Goal: Task Accomplishment & Management: Manage account settings

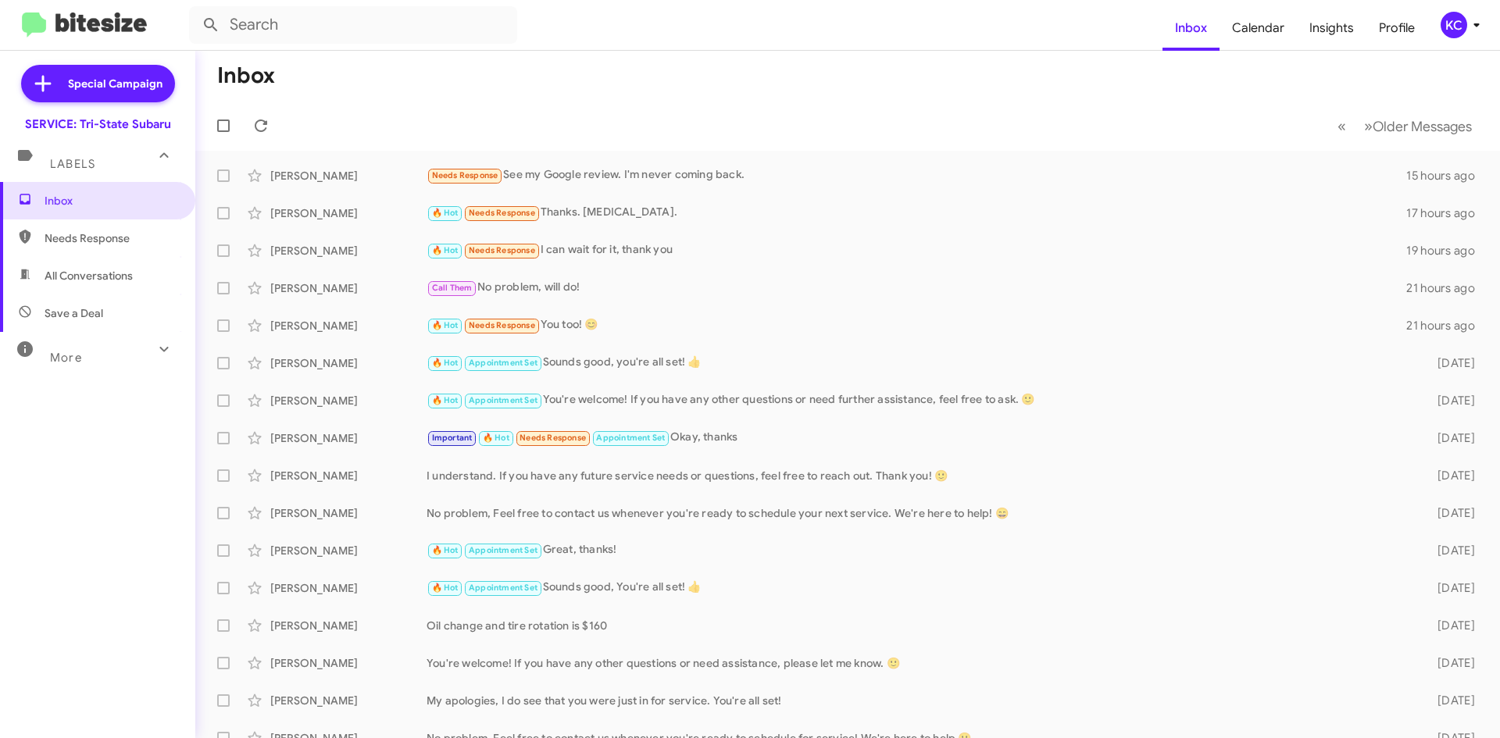
click at [1457, 25] on div "KC" at bounding box center [1454, 25] width 27 height 27
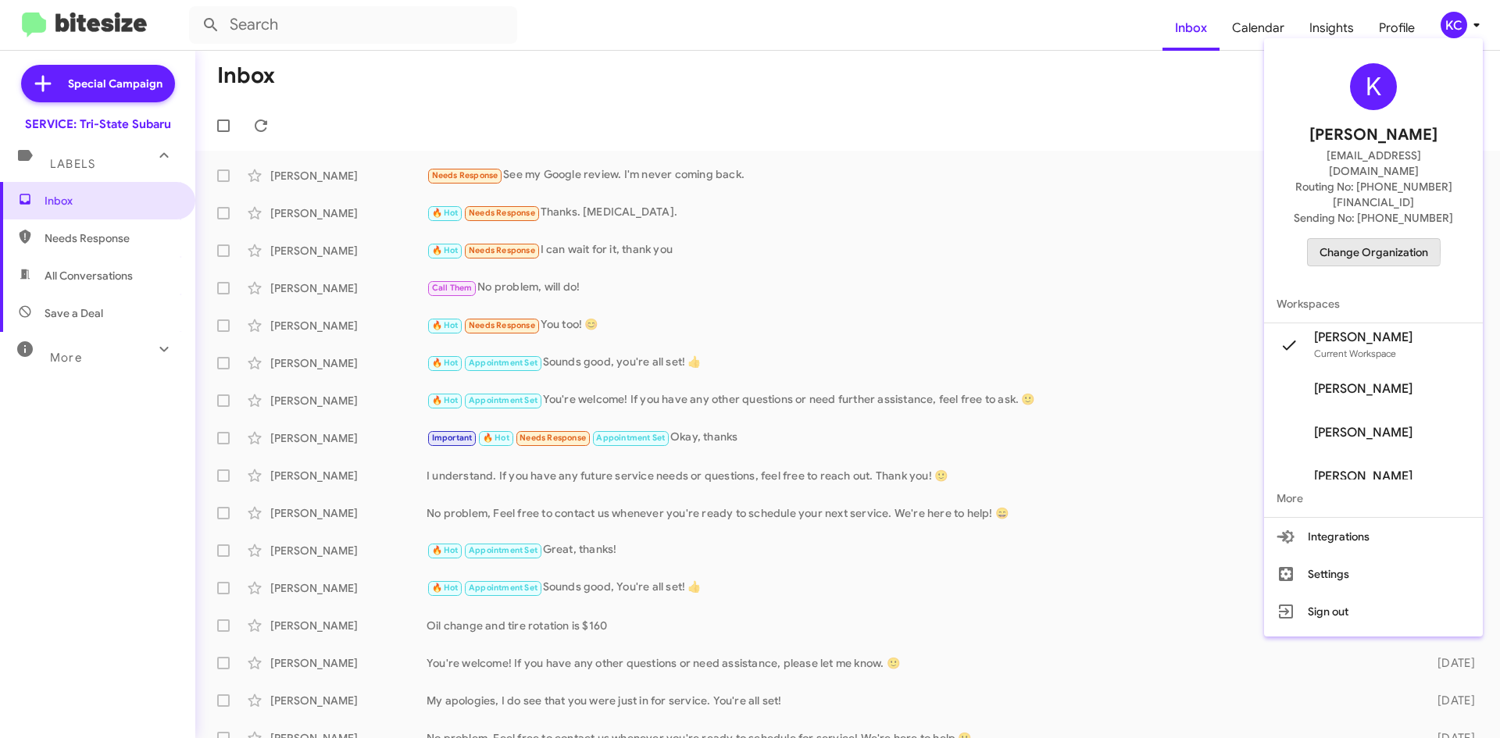
click at [1345, 239] on span "Change Organization" at bounding box center [1374, 252] width 109 height 27
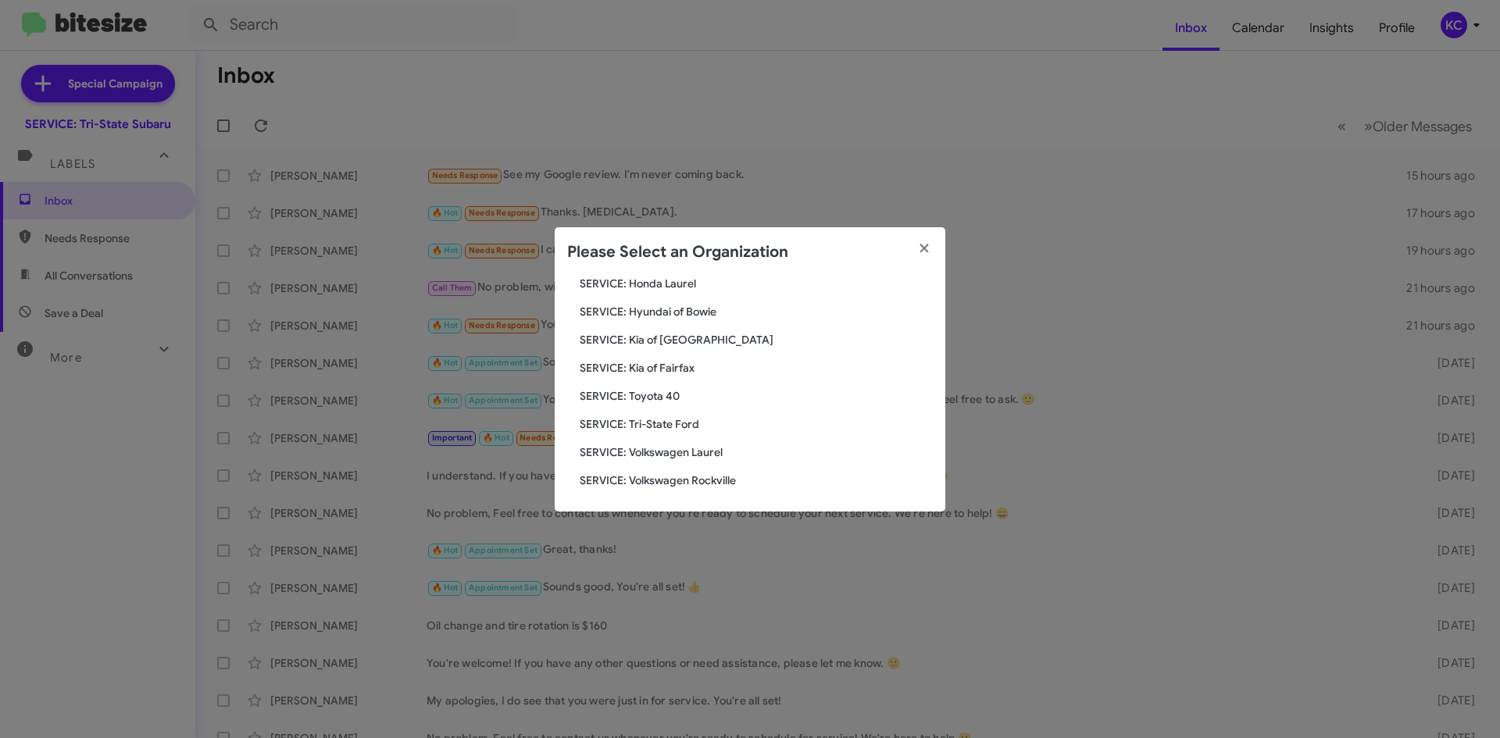
scroll to position [260, 0]
click at [673, 373] on span "SERVICE: Kia of Fairfax" at bounding box center [756, 367] width 353 height 16
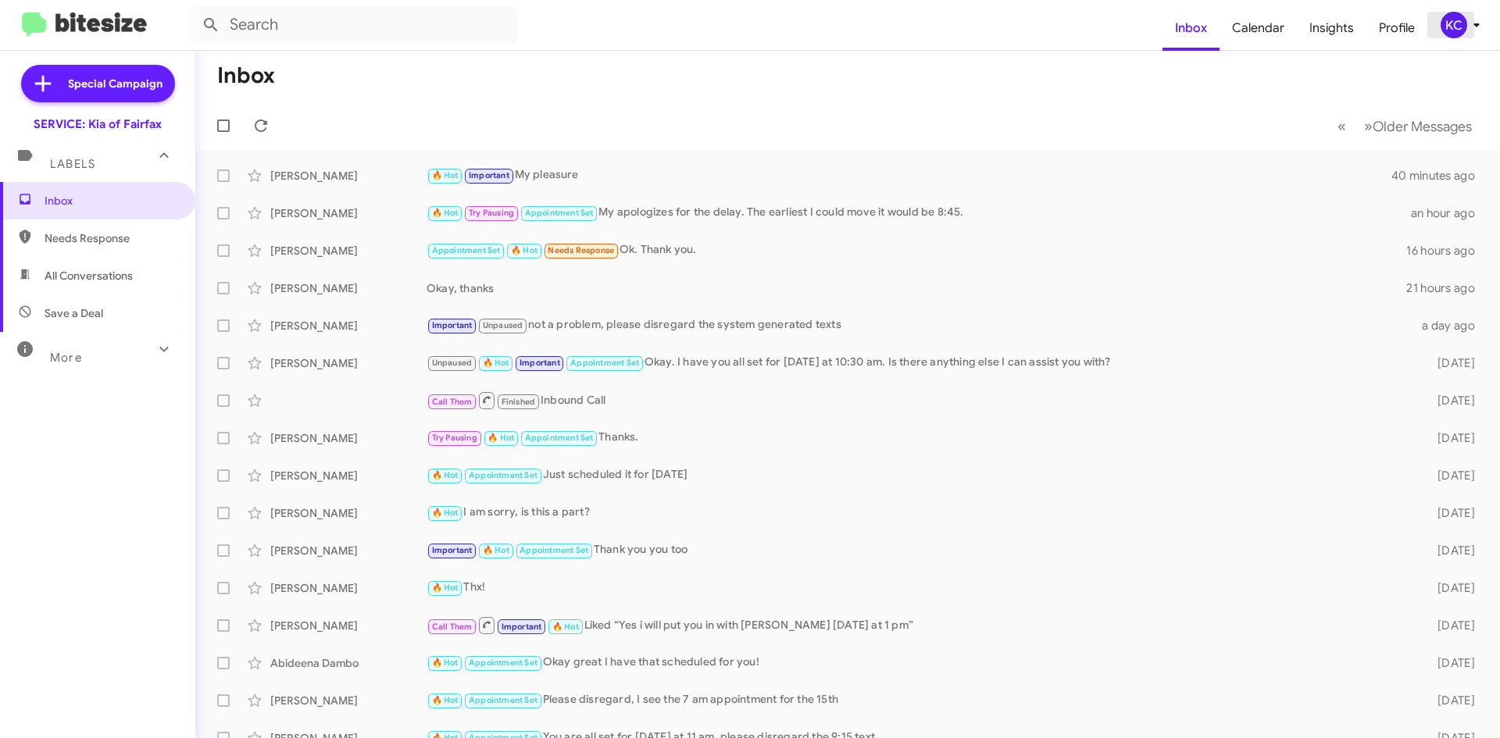
click at [1463, 30] on div "KC" at bounding box center [1454, 25] width 27 height 27
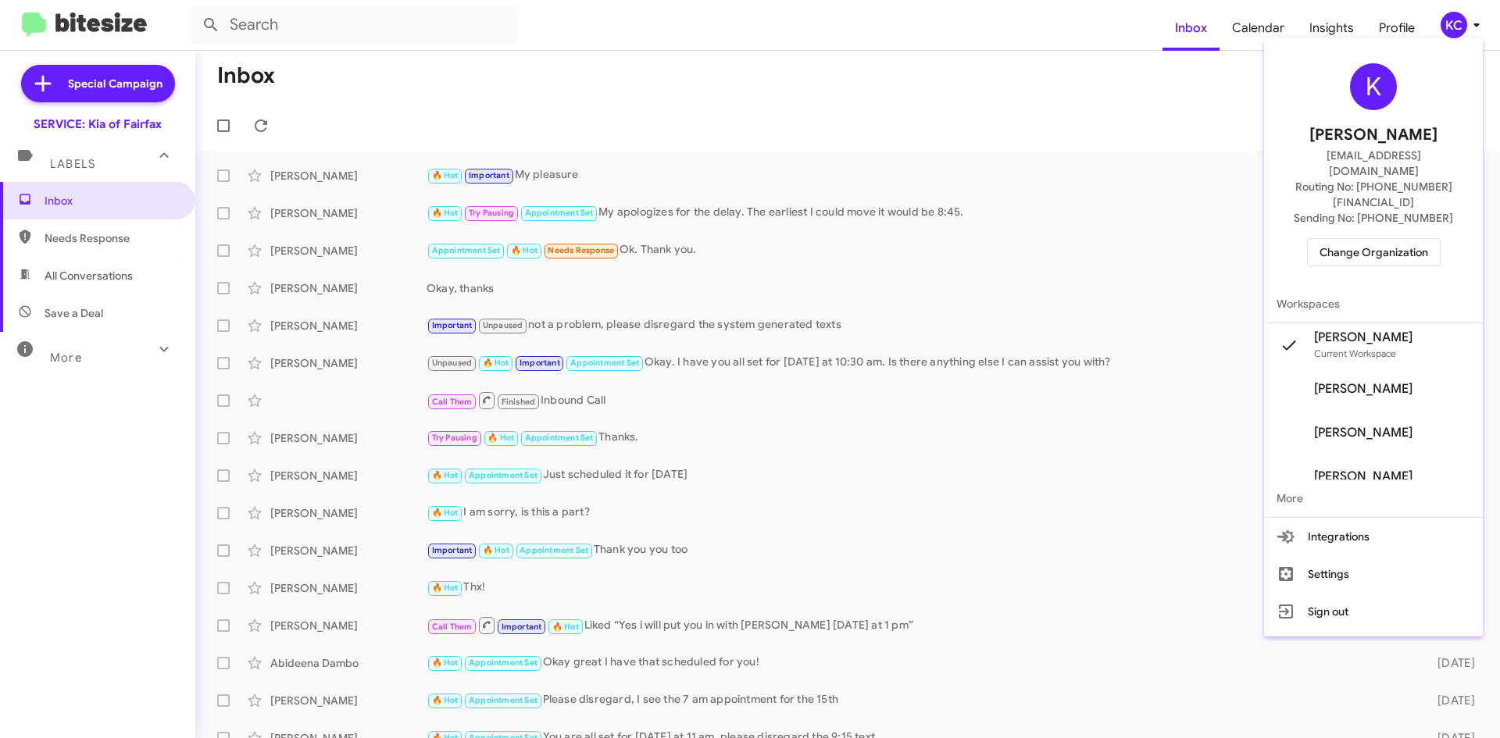
click at [1373, 239] on span "Change Organization" at bounding box center [1374, 252] width 109 height 27
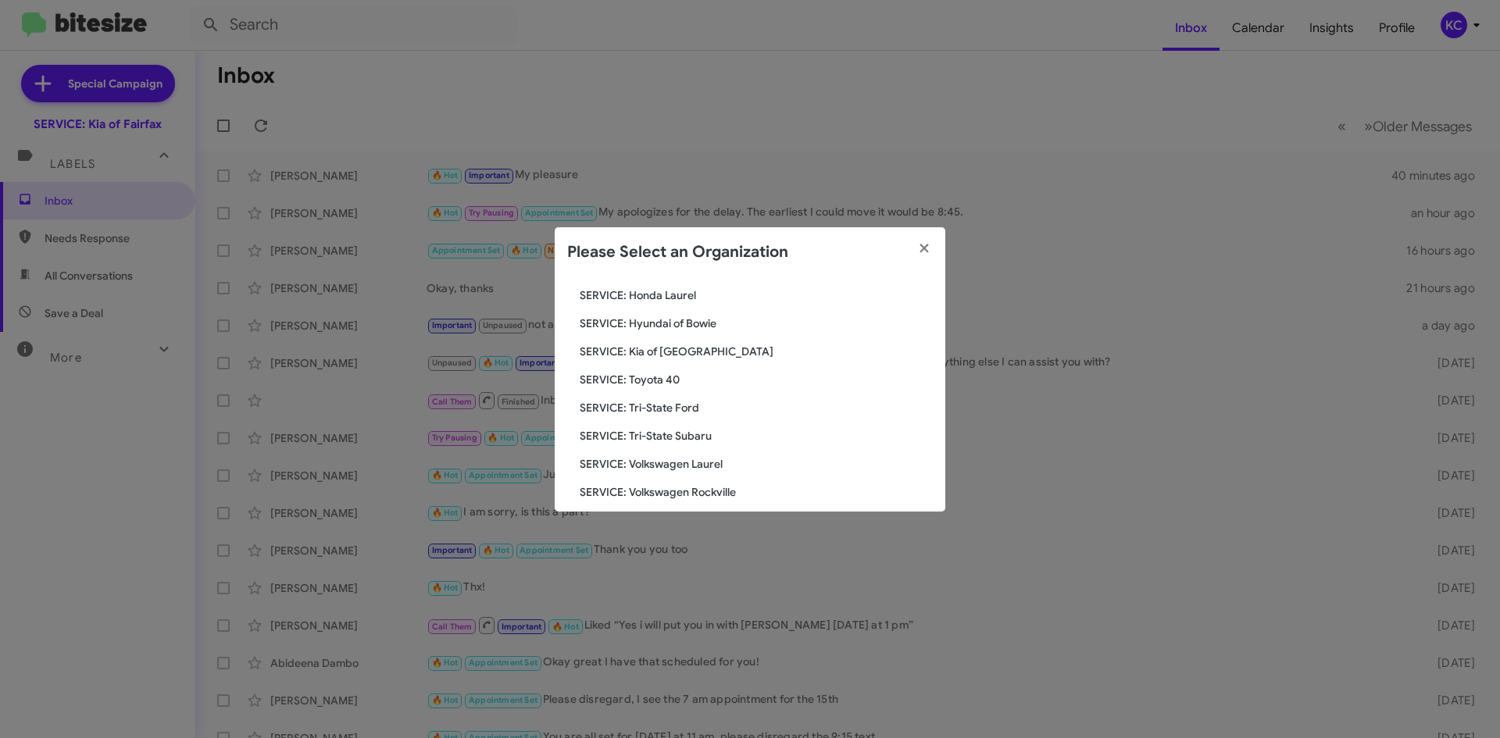
scroll to position [260, 0]
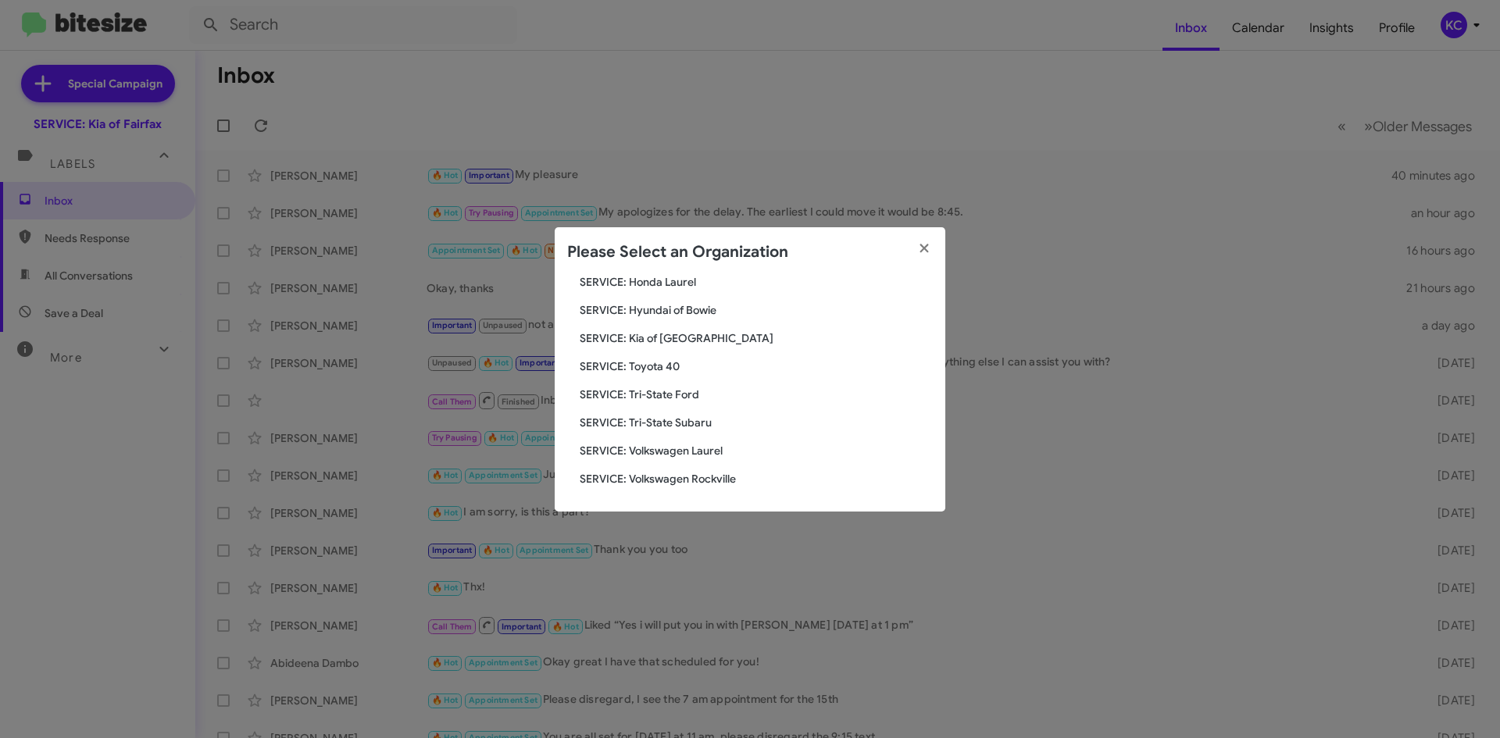
click at [674, 311] on span "SERVICE: Hyundai of Bowie" at bounding box center [756, 310] width 353 height 16
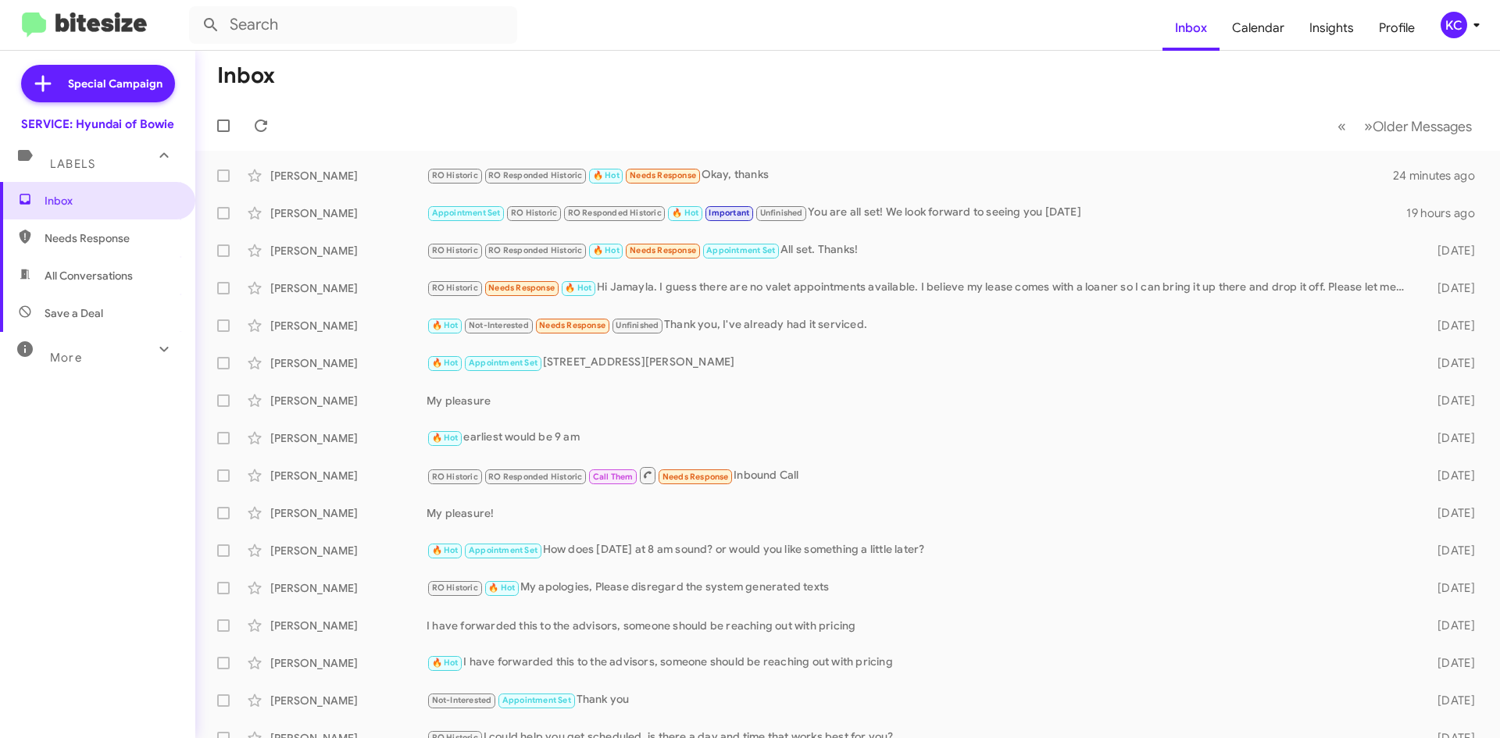
click at [1458, 26] on div "KC" at bounding box center [1454, 25] width 27 height 27
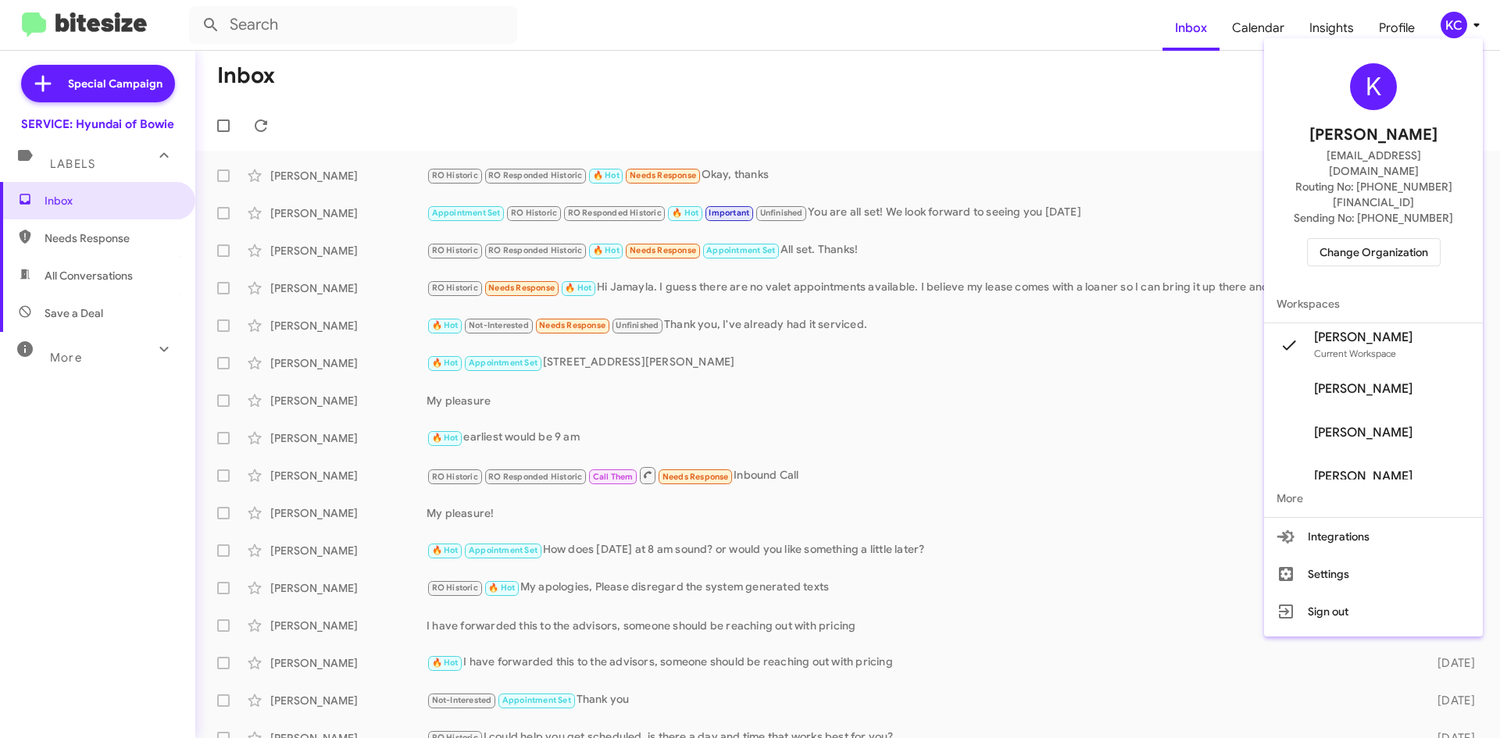
click at [1309, 223] on div "K Kimberly Cole kcole@ourismancars.com Routing No: +1 (301) 249-4227 Sending No…" at bounding box center [1373, 165] width 219 height 241
click at [1337, 239] on span "Change Organization" at bounding box center [1374, 252] width 109 height 27
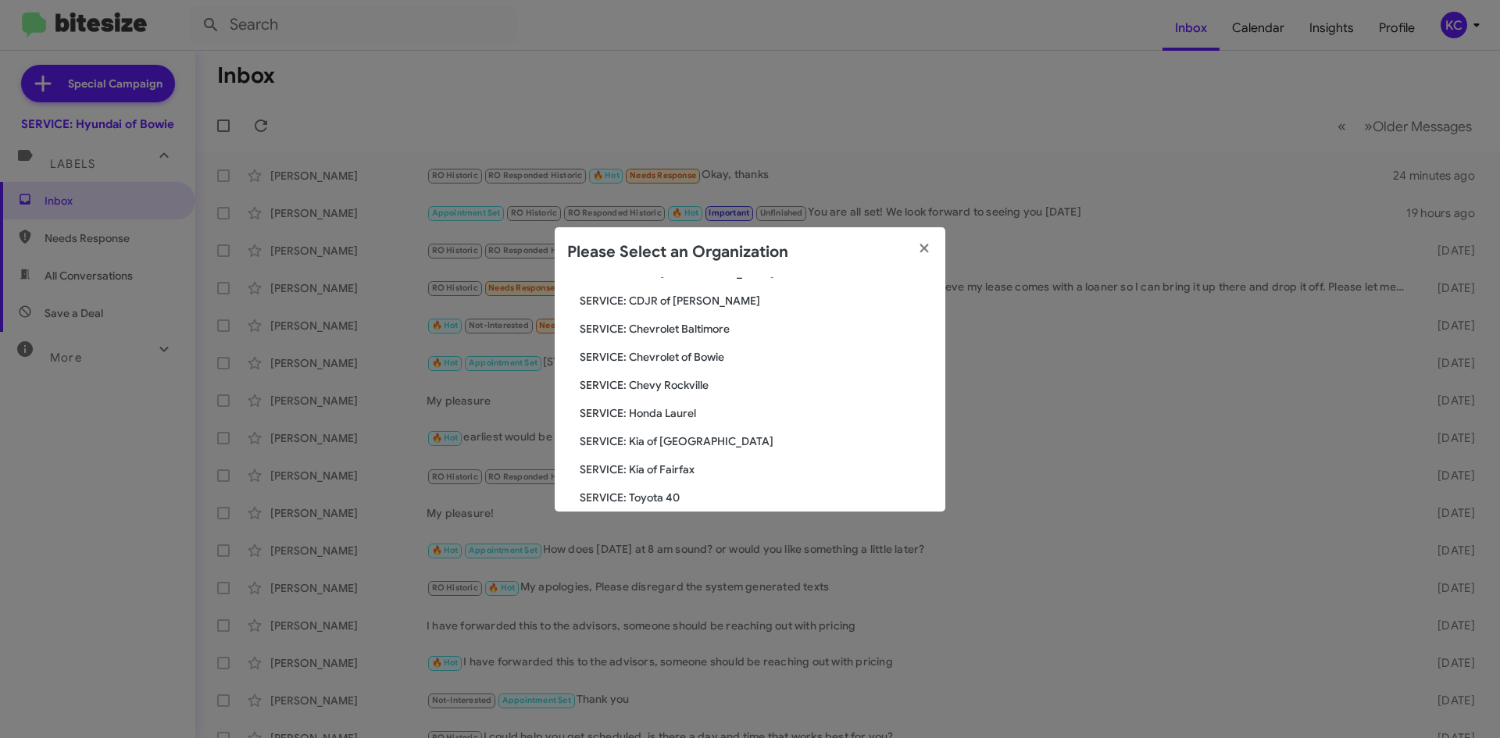
scroll to position [156, 0]
click at [659, 475] on span "SERVICE: Toyota 40" at bounding box center [756, 471] width 353 height 16
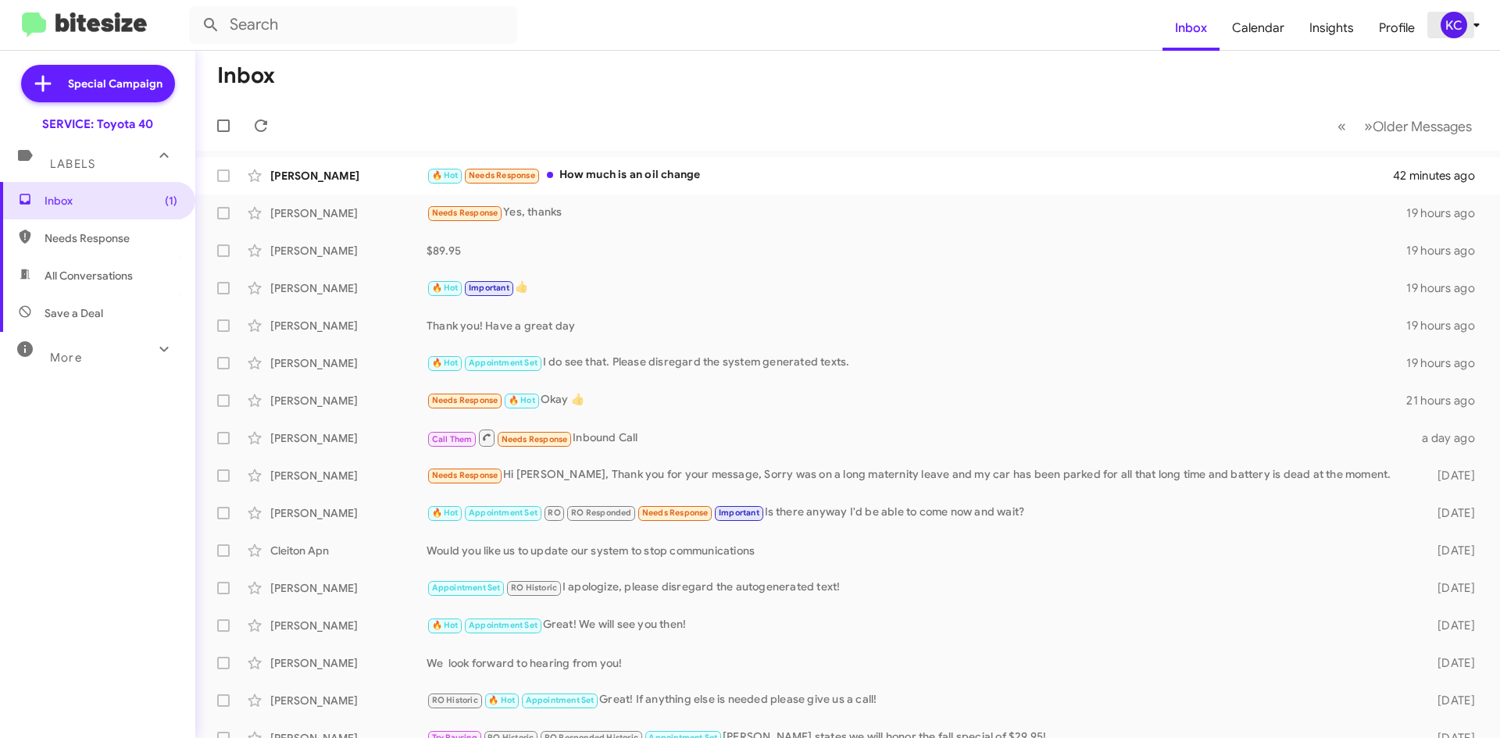
click at [1452, 25] on div "KC" at bounding box center [1454, 25] width 27 height 27
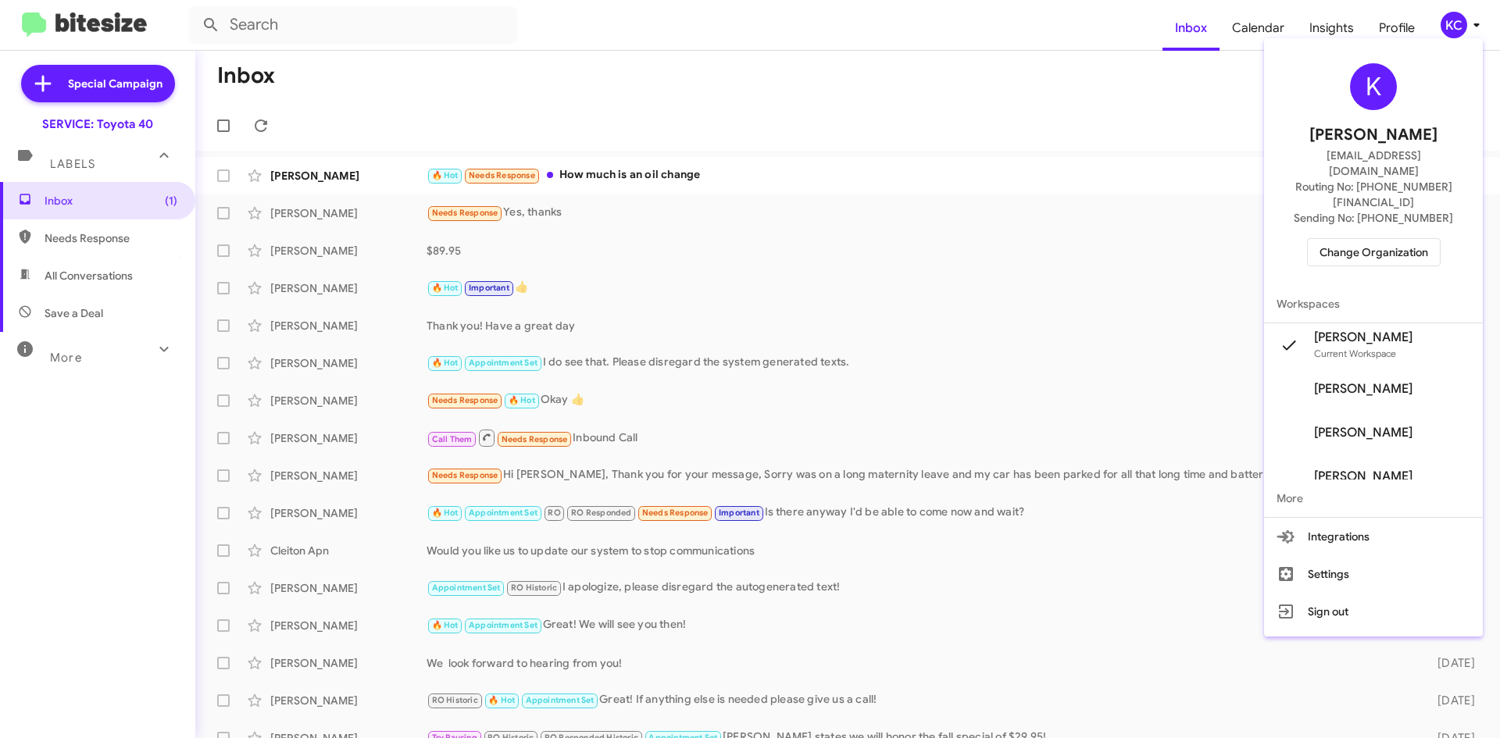
click at [1421, 239] on span "Change Organization" at bounding box center [1374, 252] width 109 height 27
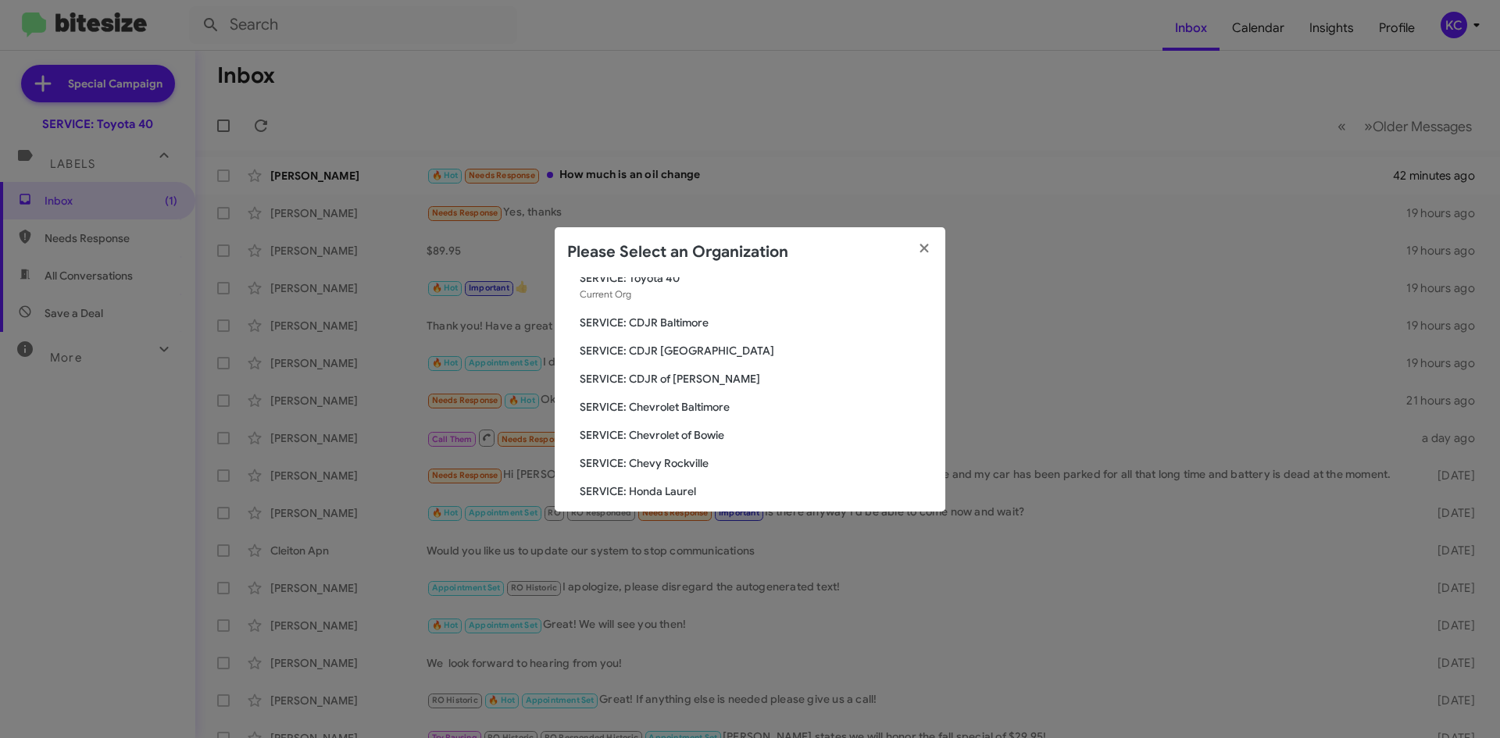
scroll to position [78, 0]
click at [691, 350] on span "SERVICE: CDJR of Bowie" at bounding box center [756, 352] width 353 height 16
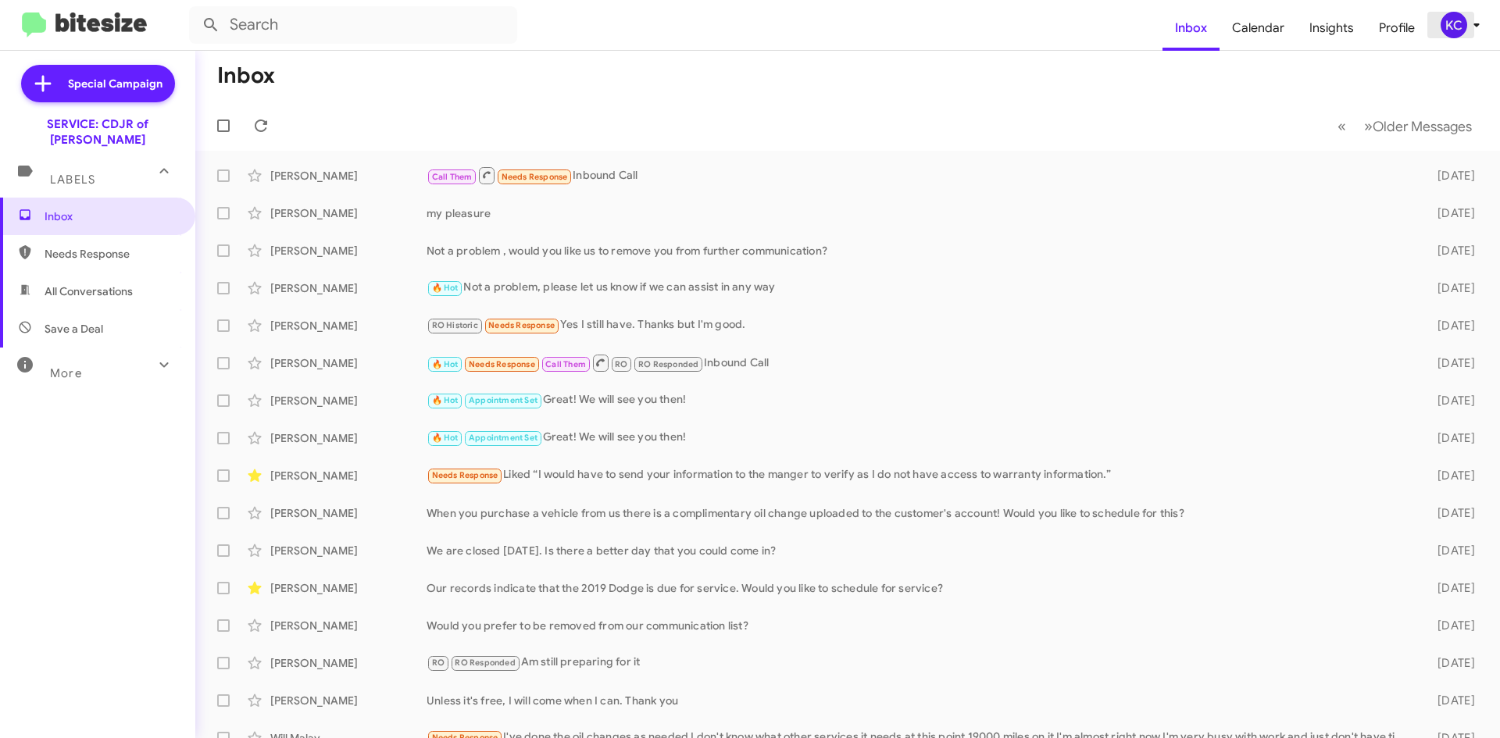
click at [1451, 26] on div "KC" at bounding box center [1454, 25] width 27 height 27
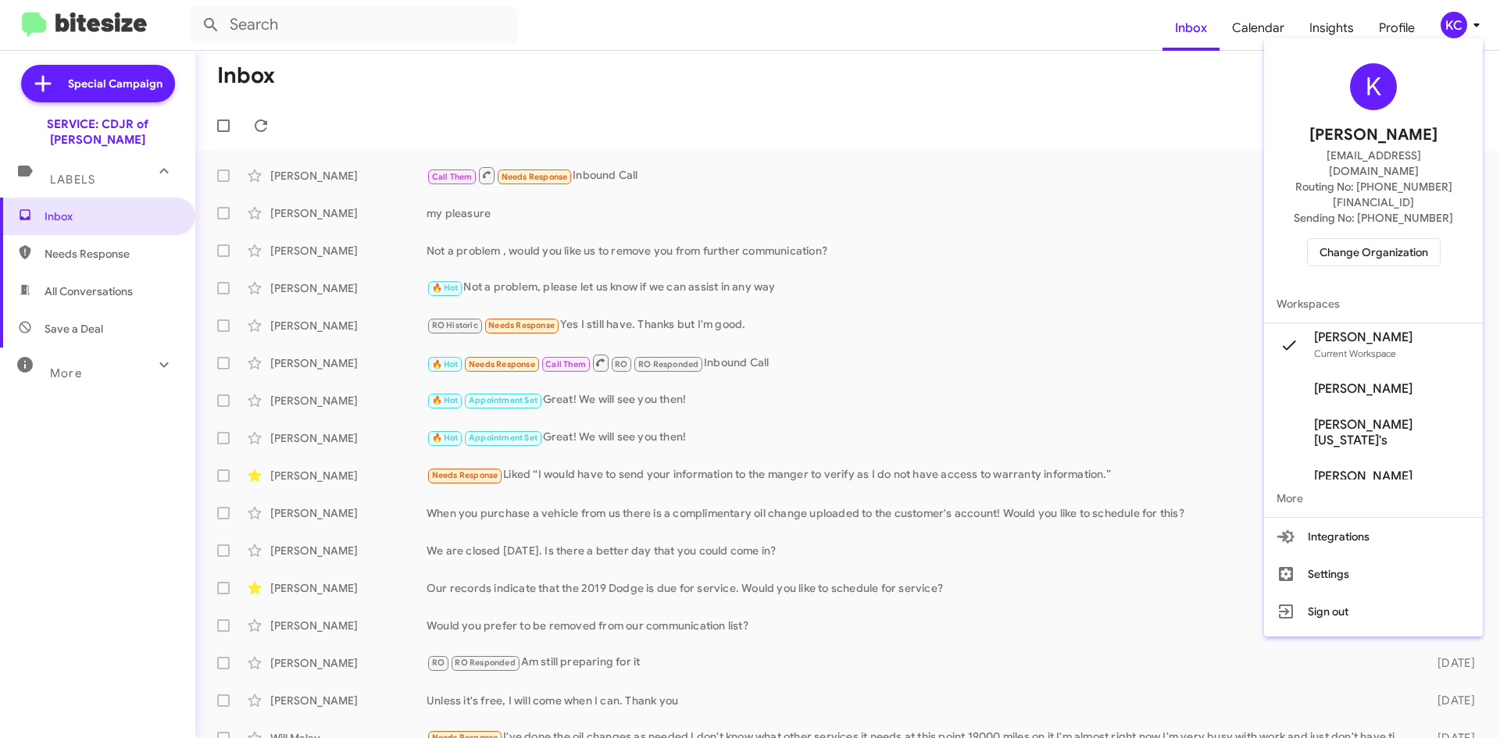
click at [1398, 239] on span "Change Organization" at bounding box center [1374, 252] width 109 height 27
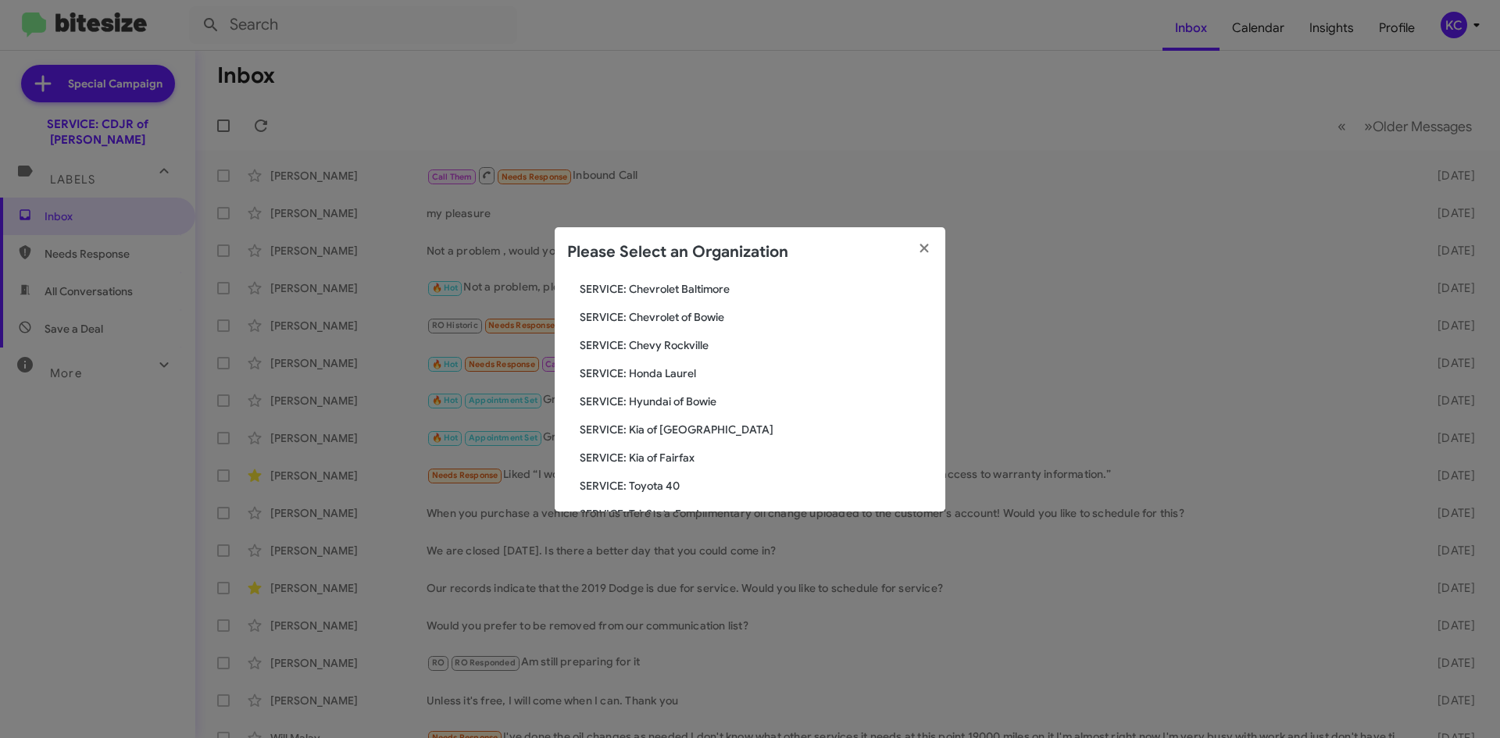
scroll to position [156, 0]
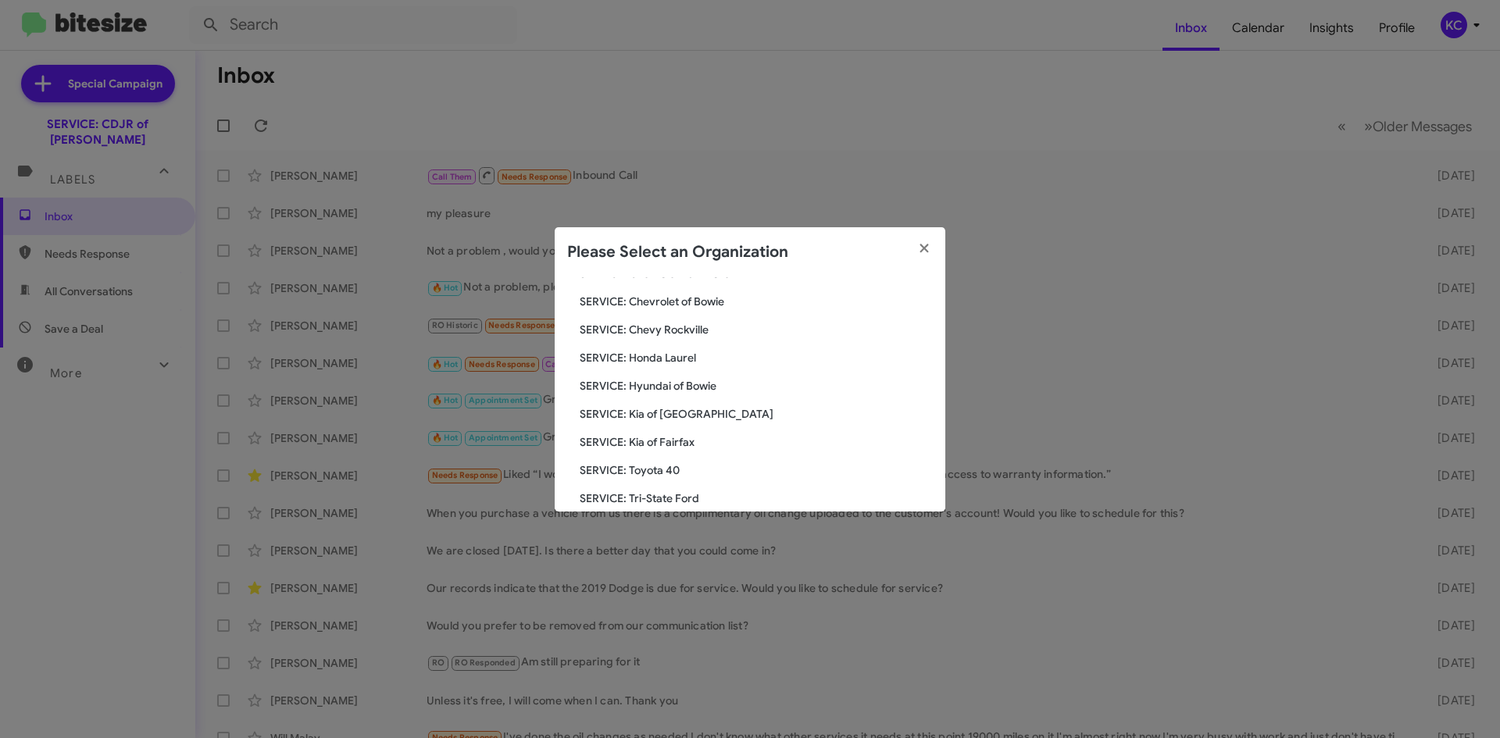
click at [672, 323] on span "SERVICE: Chevy Rockville" at bounding box center [756, 330] width 353 height 16
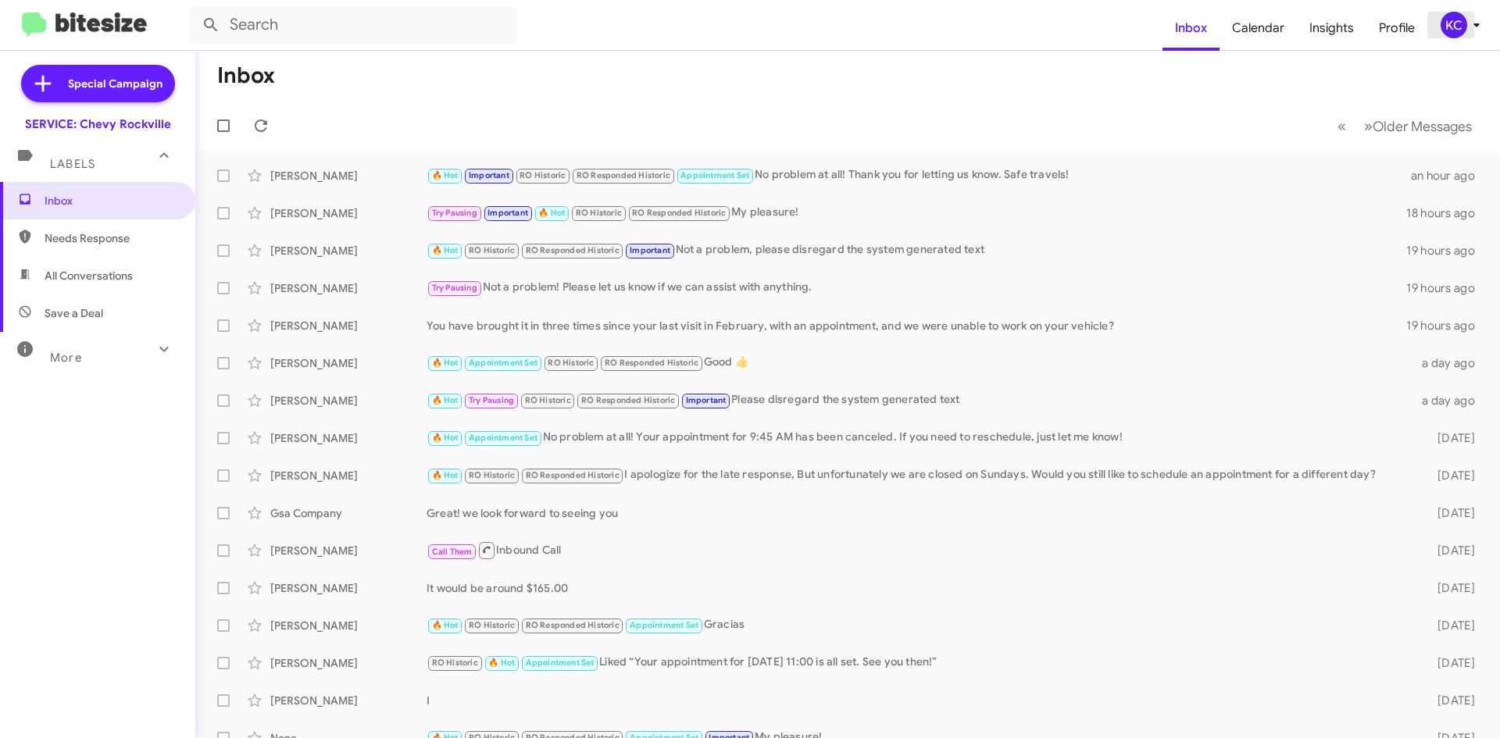
click at [1441, 25] on div "KC" at bounding box center [1454, 25] width 27 height 27
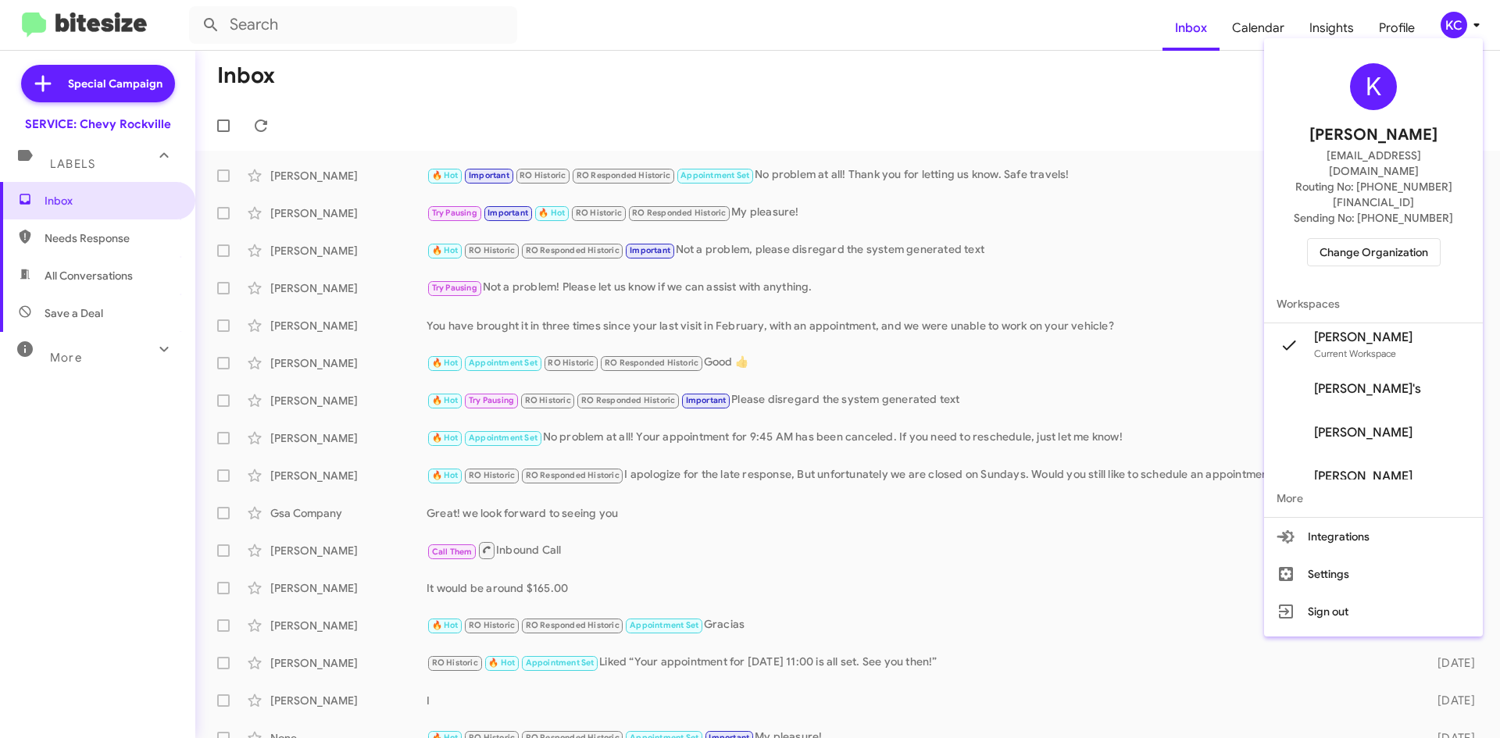
click at [1305, 223] on div "K [PERSON_NAME] [EMAIL_ADDRESS][DOMAIN_NAME] Routing No: [PHONE_NUMBER][FINANCI…" at bounding box center [1373, 165] width 219 height 241
click at [1452, 20] on div at bounding box center [750, 369] width 1500 height 738
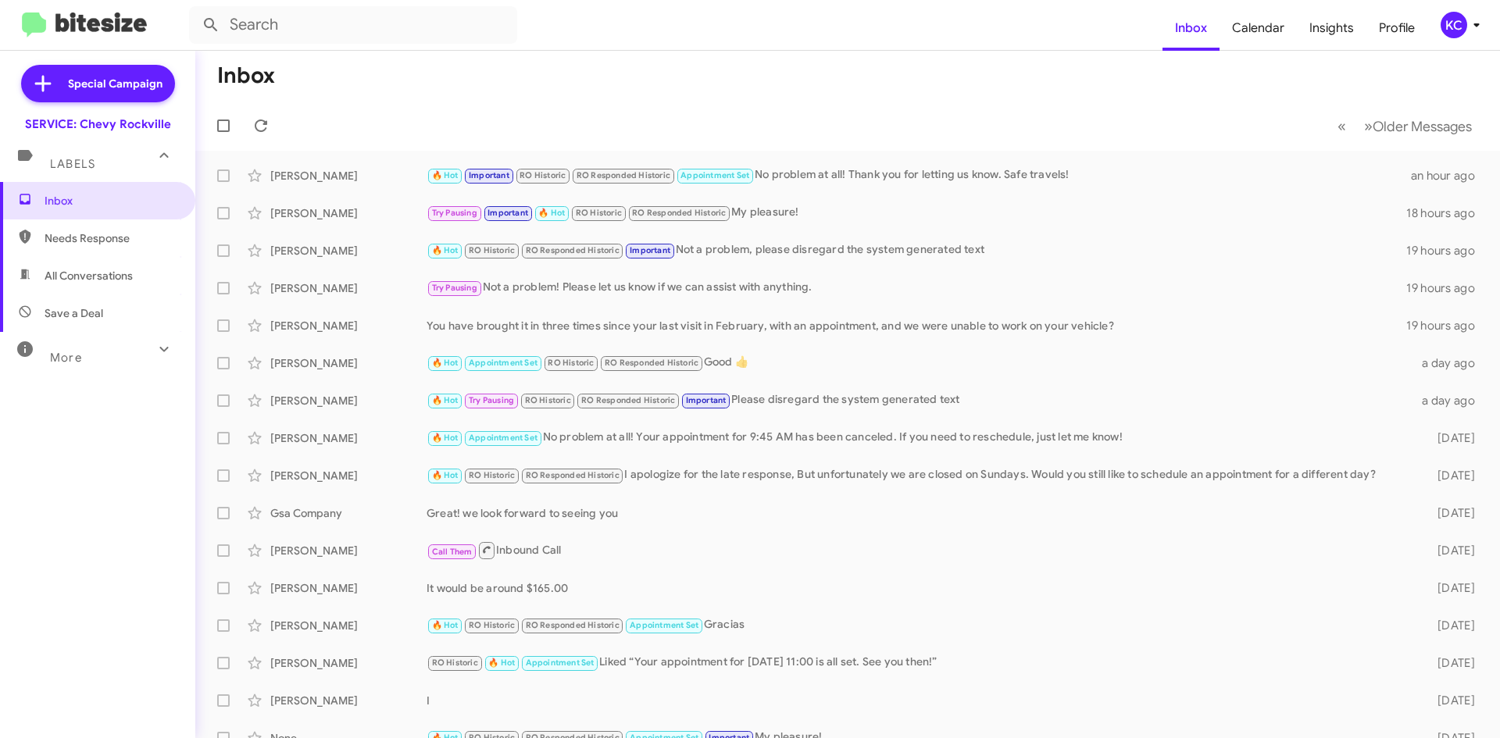
click at [1452, 23] on div "KC" at bounding box center [1454, 25] width 27 height 27
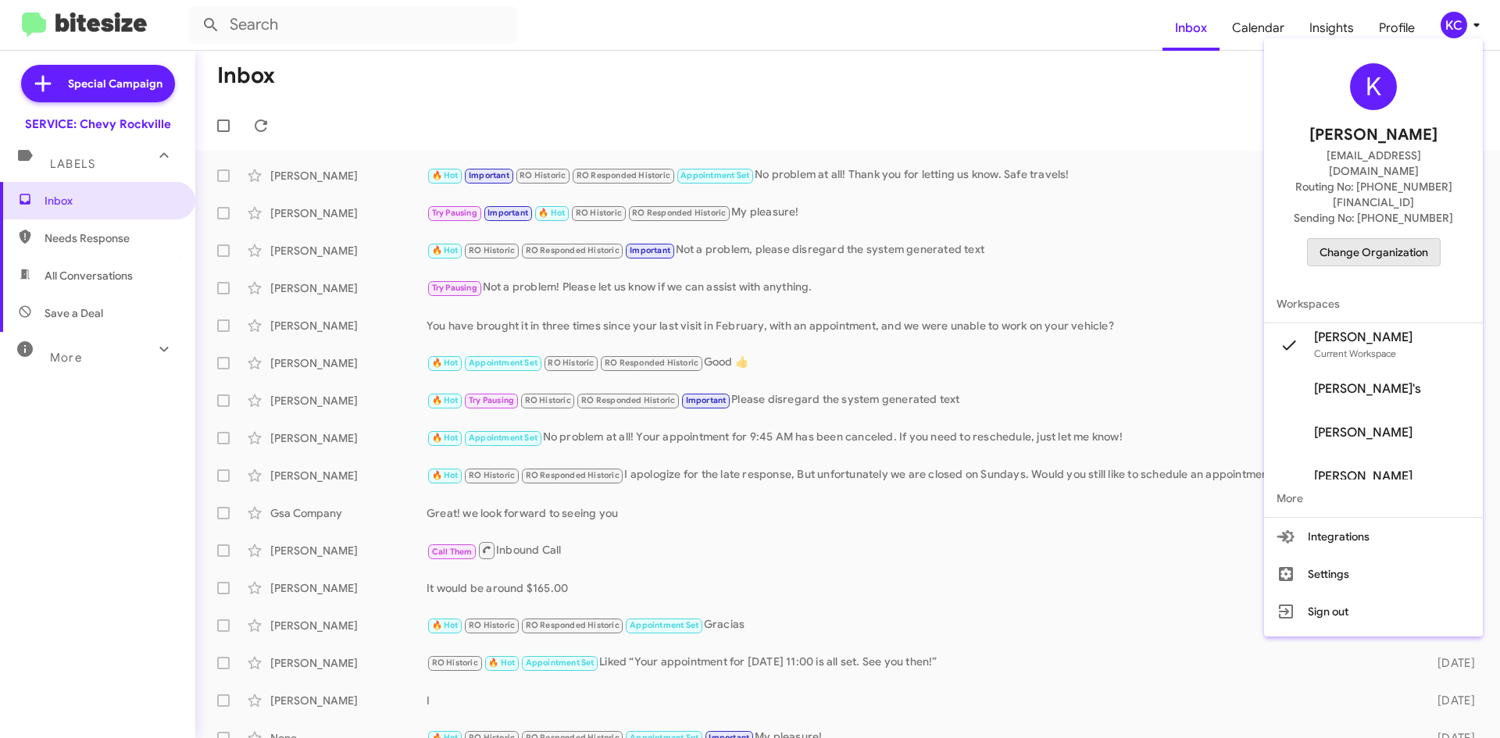
click at [1376, 239] on span "Change Organization" at bounding box center [1374, 252] width 109 height 27
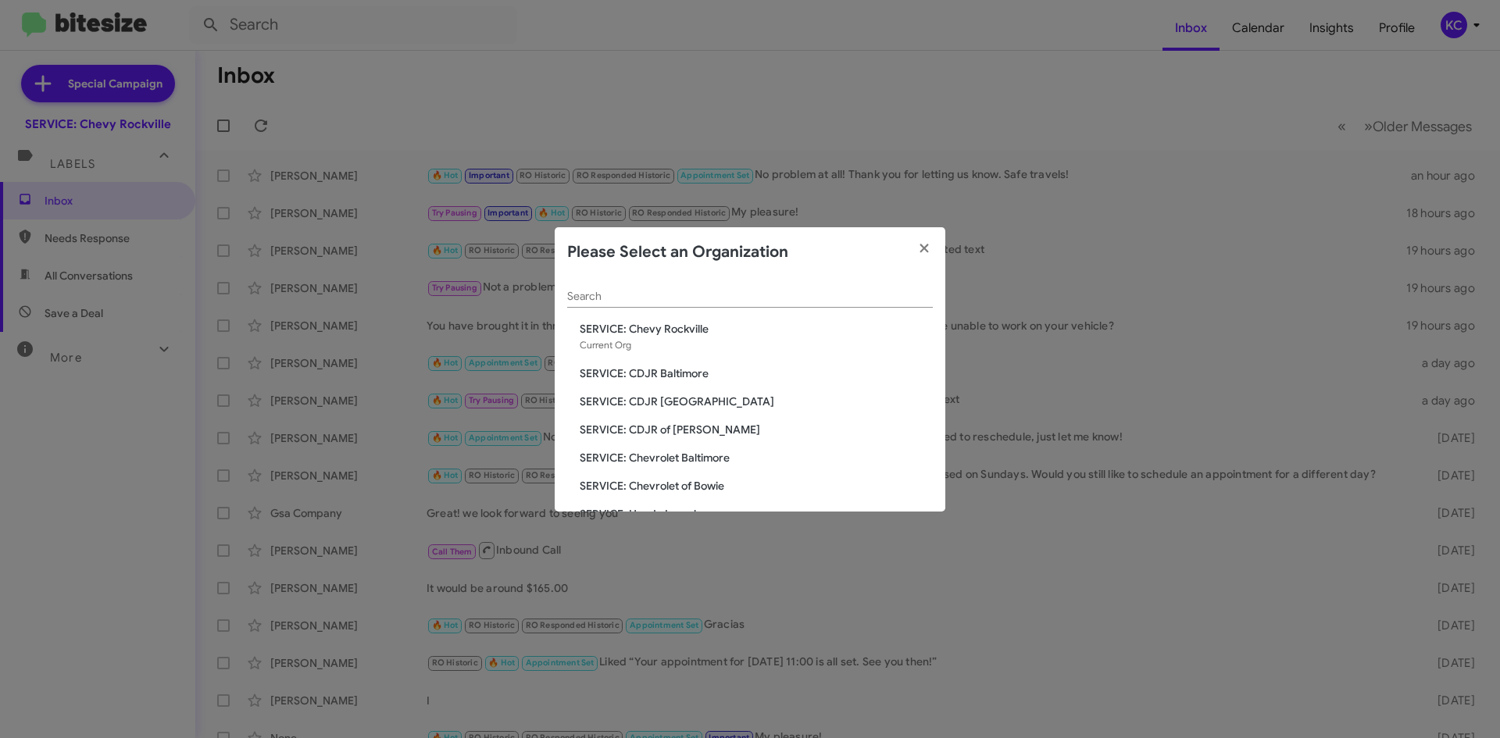
click at [681, 398] on span "SERVICE: CDJR [GEOGRAPHIC_DATA]" at bounding box center [756, 402] width 353 height 16
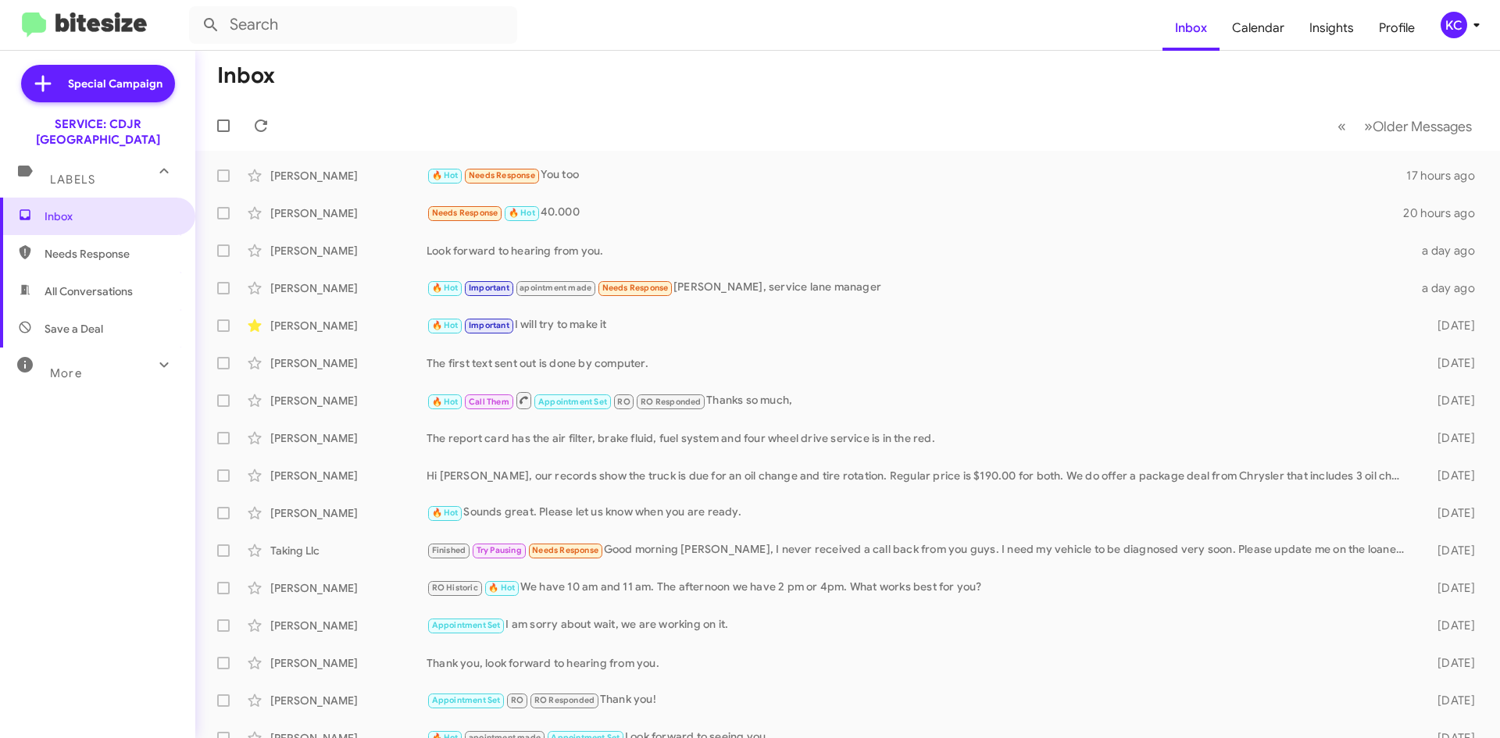
click at [1452, 25] on div "KC" at bounding box center [1454, 25] width 27 height 27
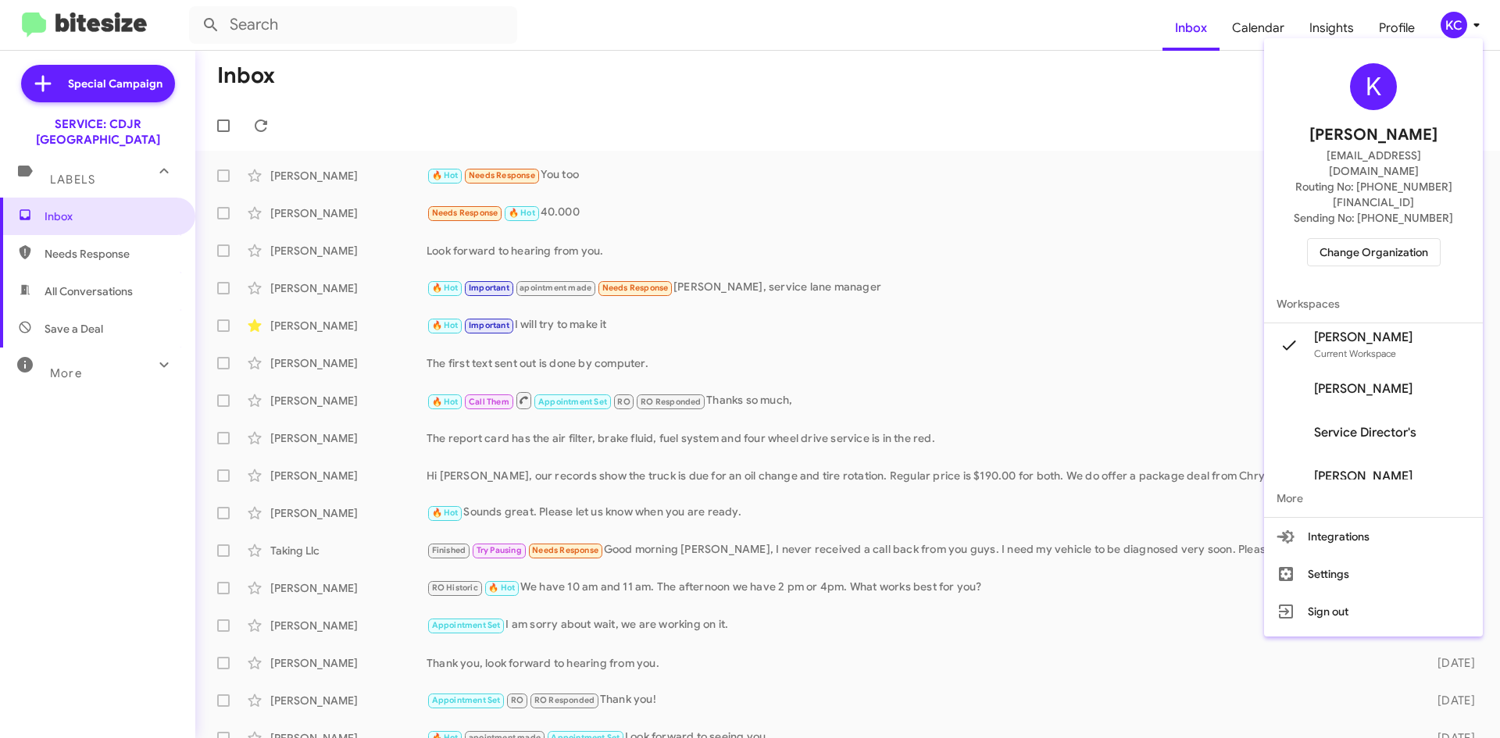
click at [1065, 163] on div at bounding box center [750, 369] width 1500 height 738
